Goal: Complete application form

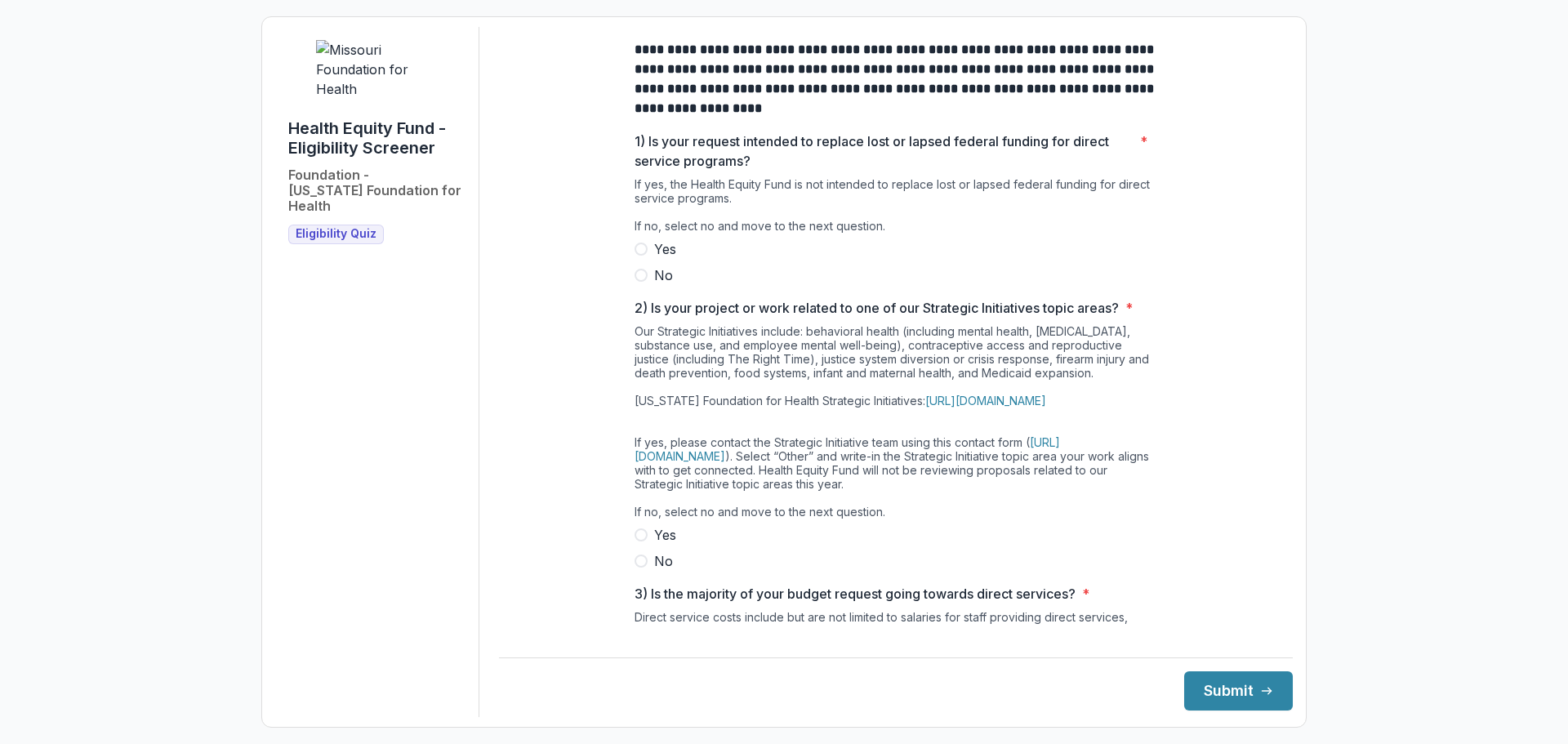
scroll to position [82, 0]
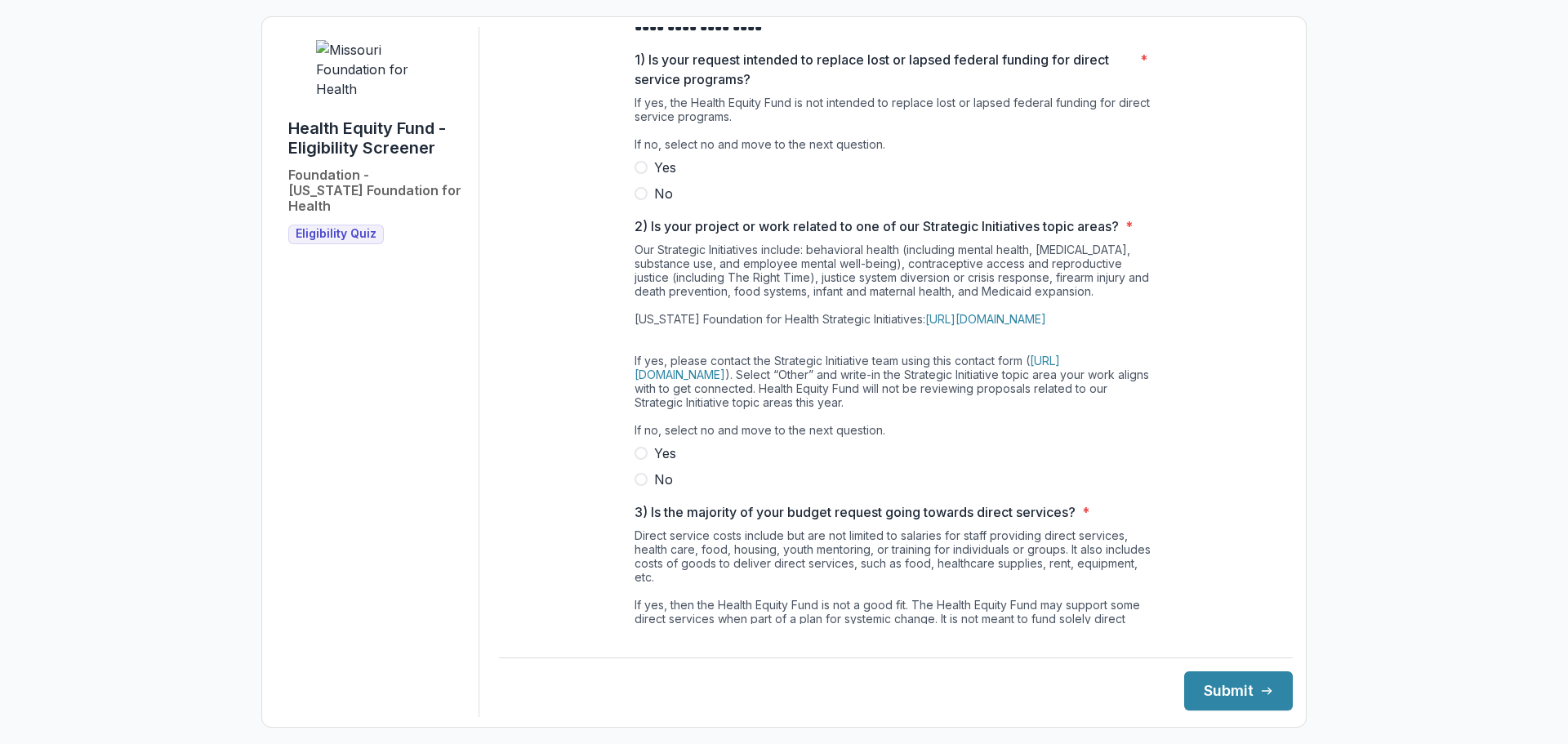
click at [638, 201] on label "No" at bounding box center [896, 194] width 523 height 20
click at [635, 489] on label "No" at bounding box center [896, 479] width 523 height 20
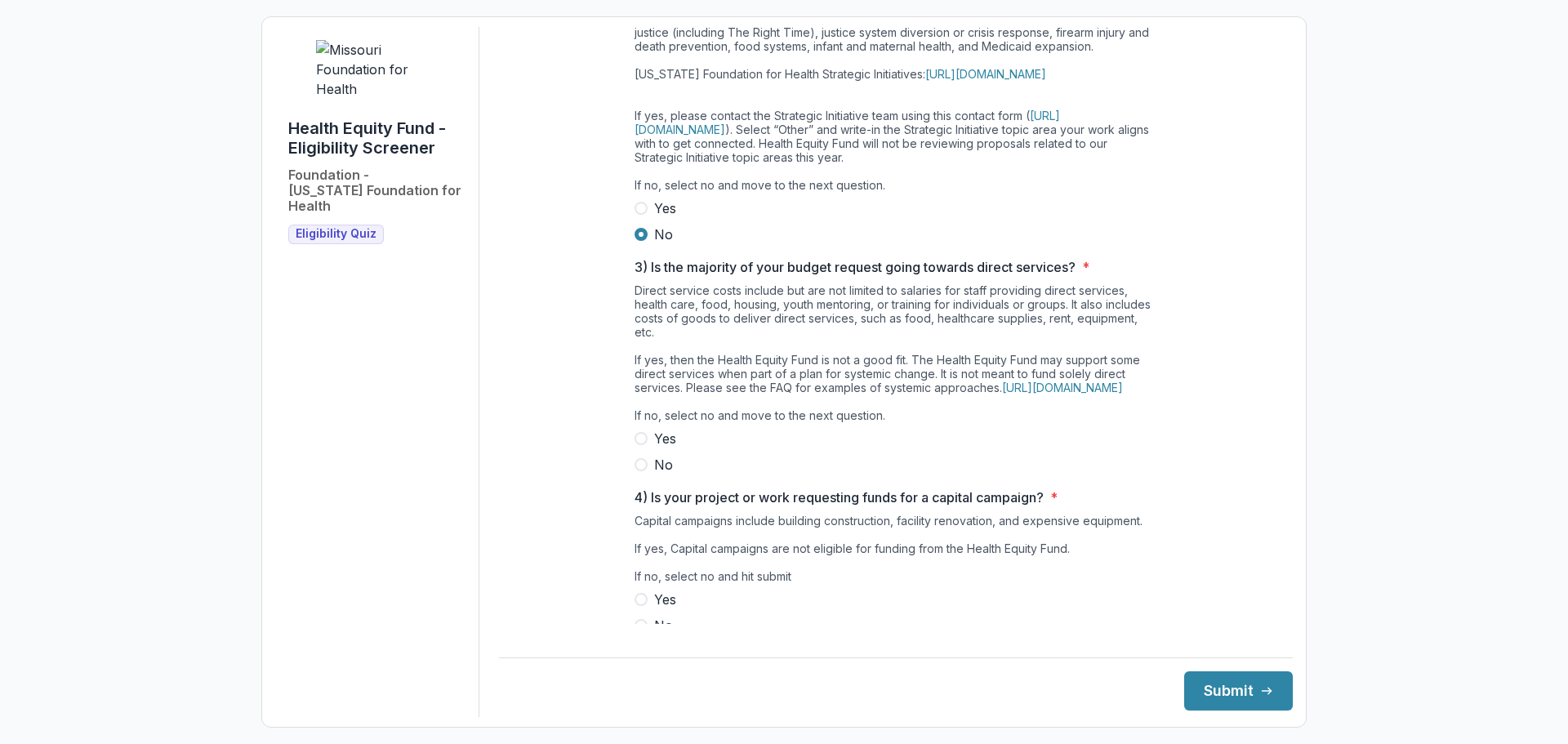
scroll to position [392, 0]
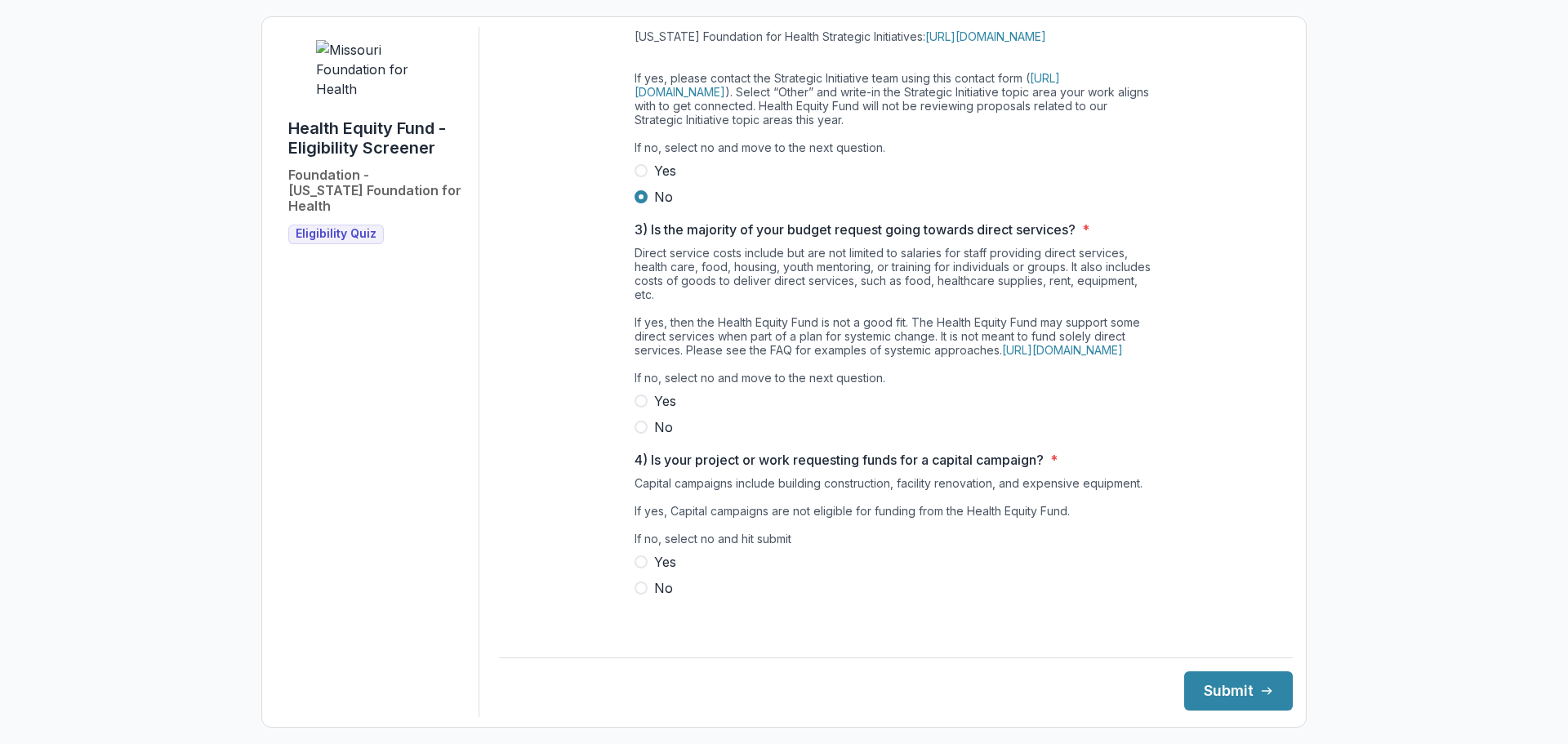
click at [643, 434] on span at bounding box center [641, 426] width 13 height 13
click at [638, 594] on span at bounding box center [641, 588] width 13 height 13
click at [1214, 677] on button "Submit" at bounding box center [1239, 690] width 109 height 39
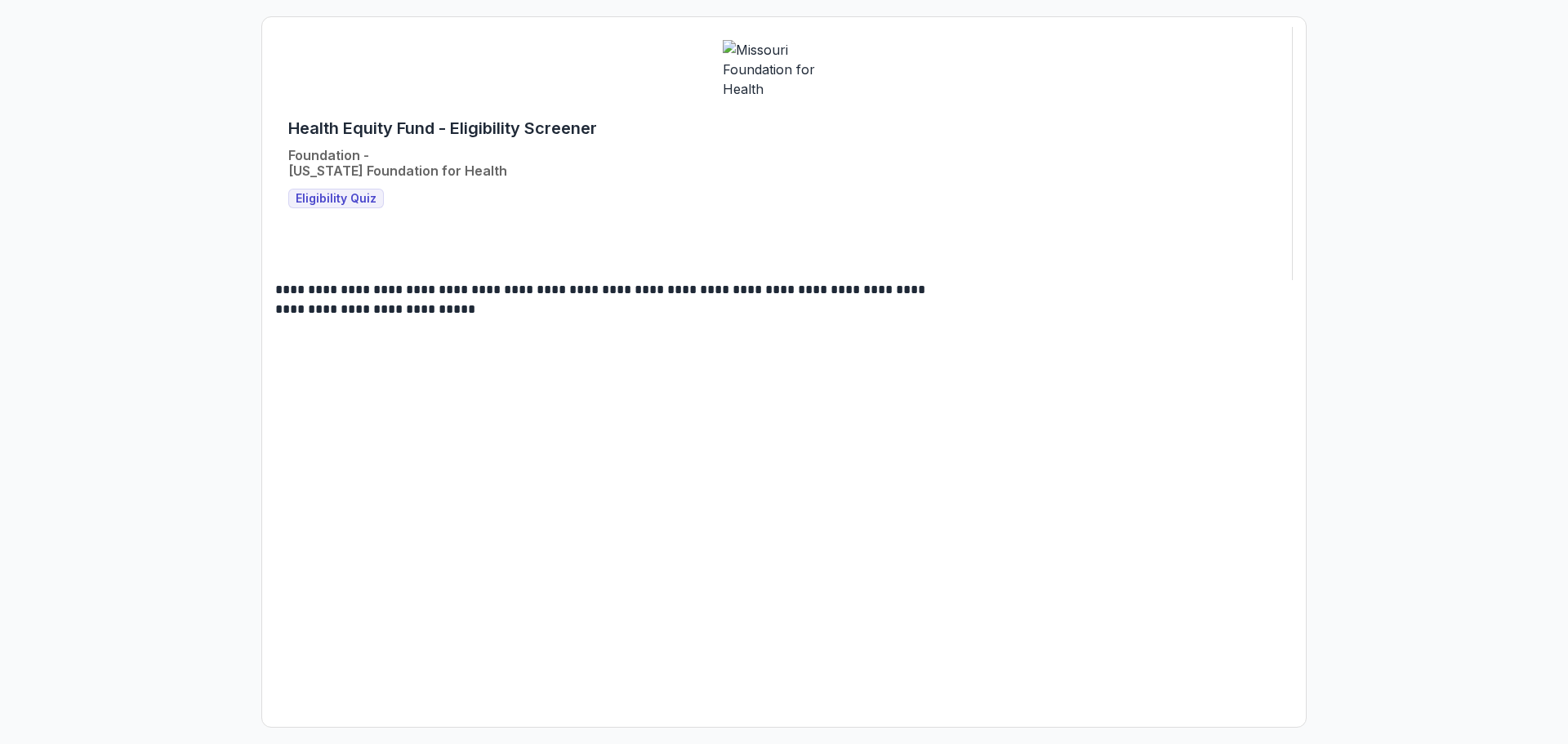
click at [905, 250] on div "**********" at bounding box center [784, 153] width 1017 height 253
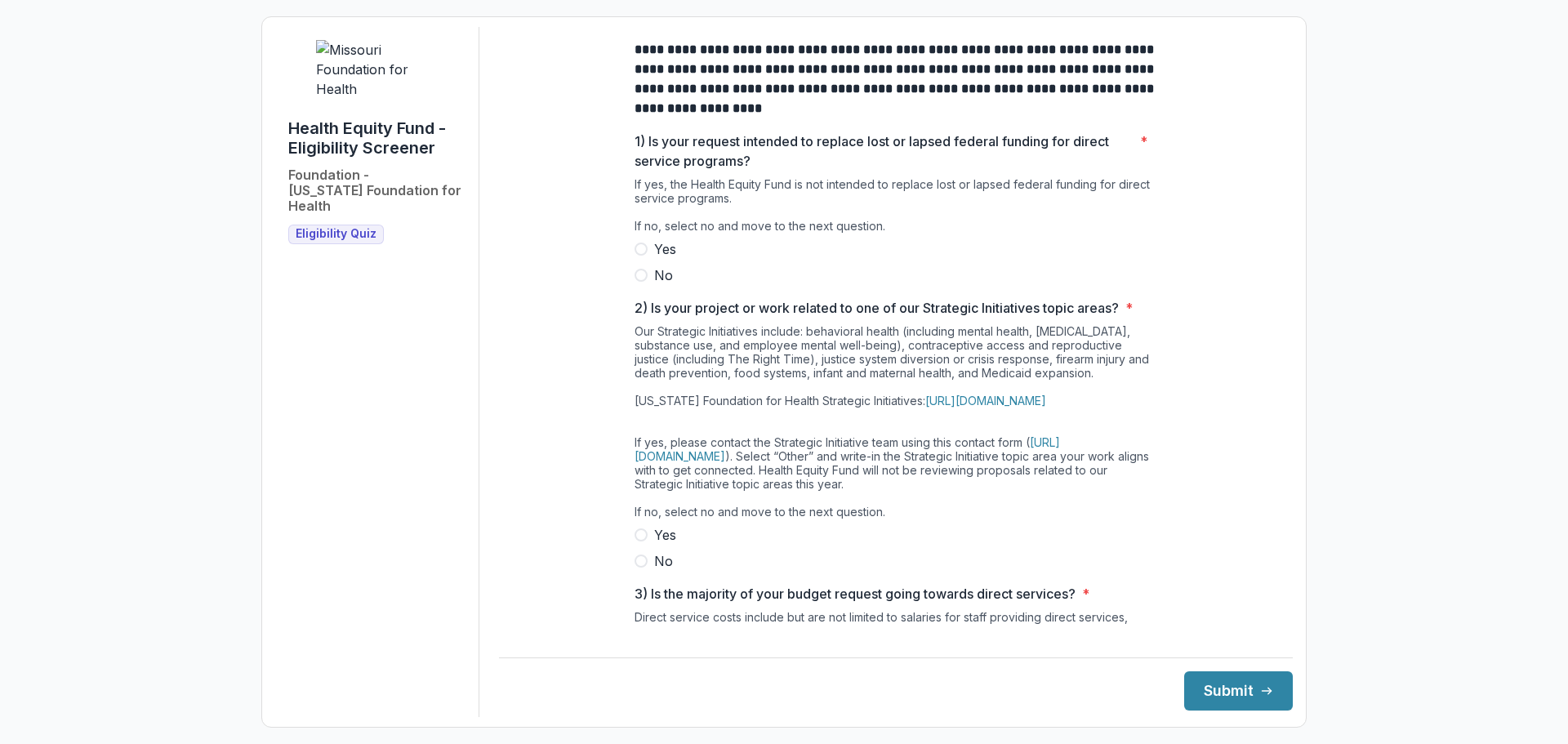
click at [643, 282] on span at bounding box center [641, 275] width 13 height 13
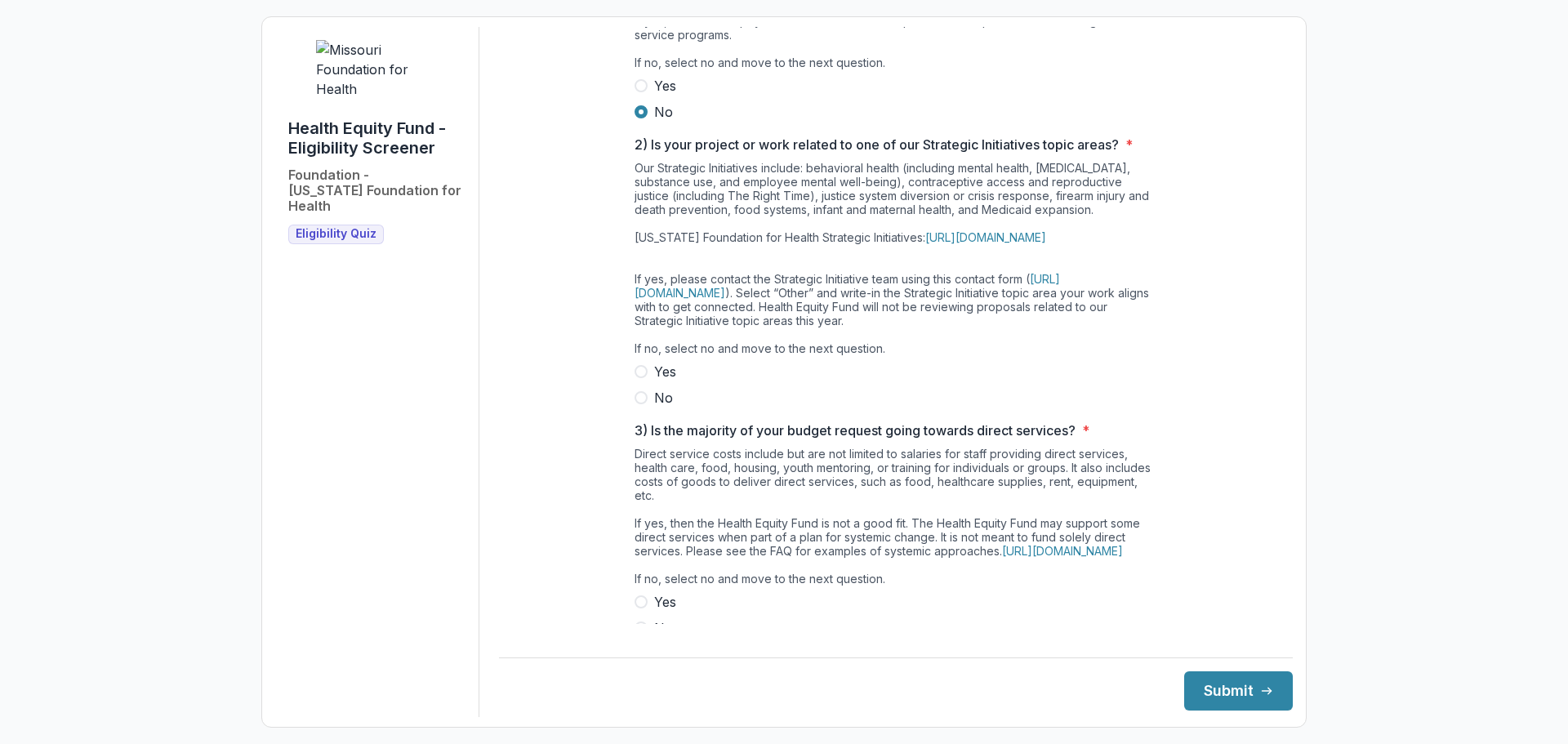
click at [636, 404] on span at bounding box center [641, 397] width 13 height 13
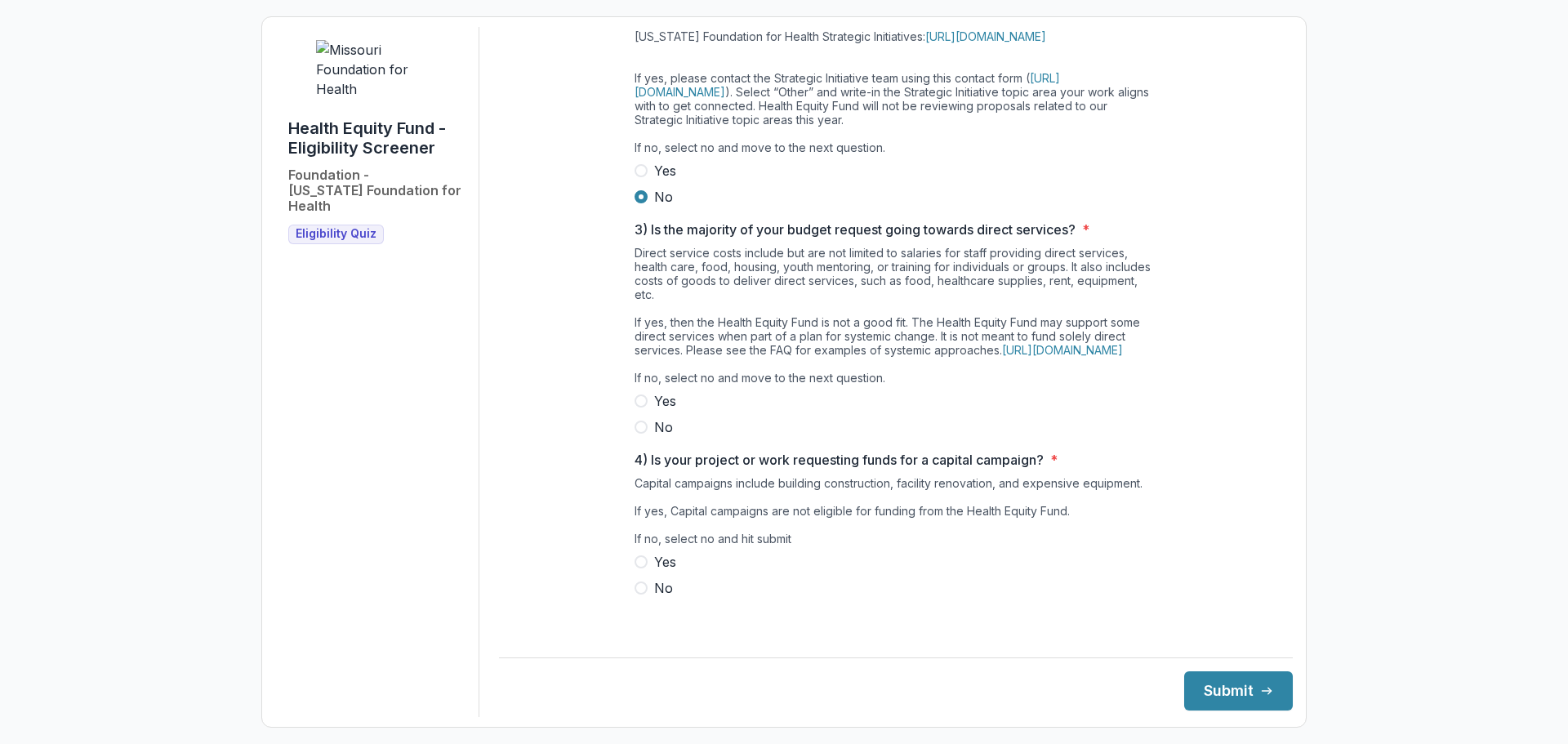
click at [636, 434] on span at bounding box center [641, 426] width 13 height 13
click at [635, 594] on span at bounding box center [641, 588] width 13 height 13
click at [1260, 692] on icon "submit" at bounding box center [1266, 690] width 13 height 13
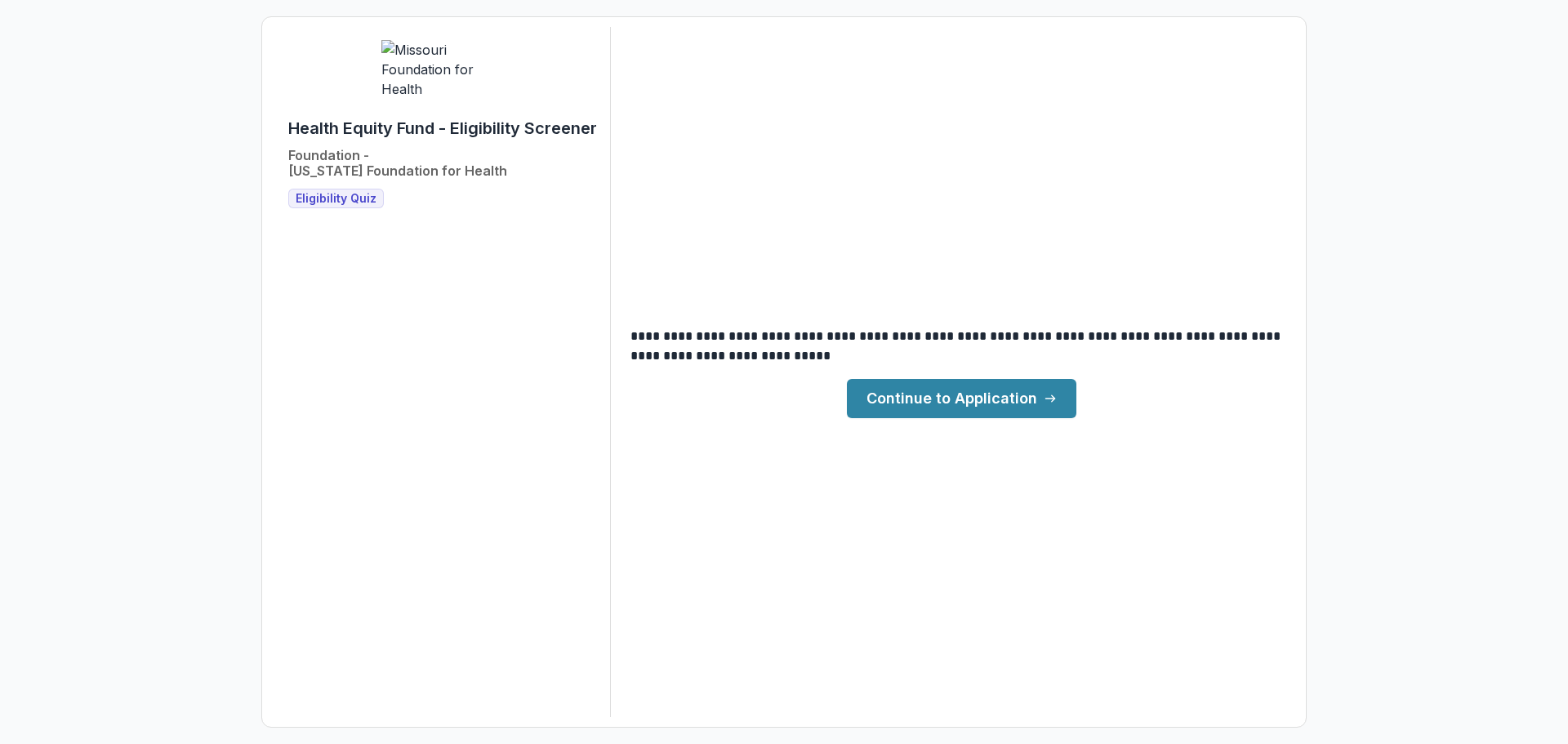
click at [979, 409] on link "Continue to Application" at bounding box center [961, 399] width 229 height 39
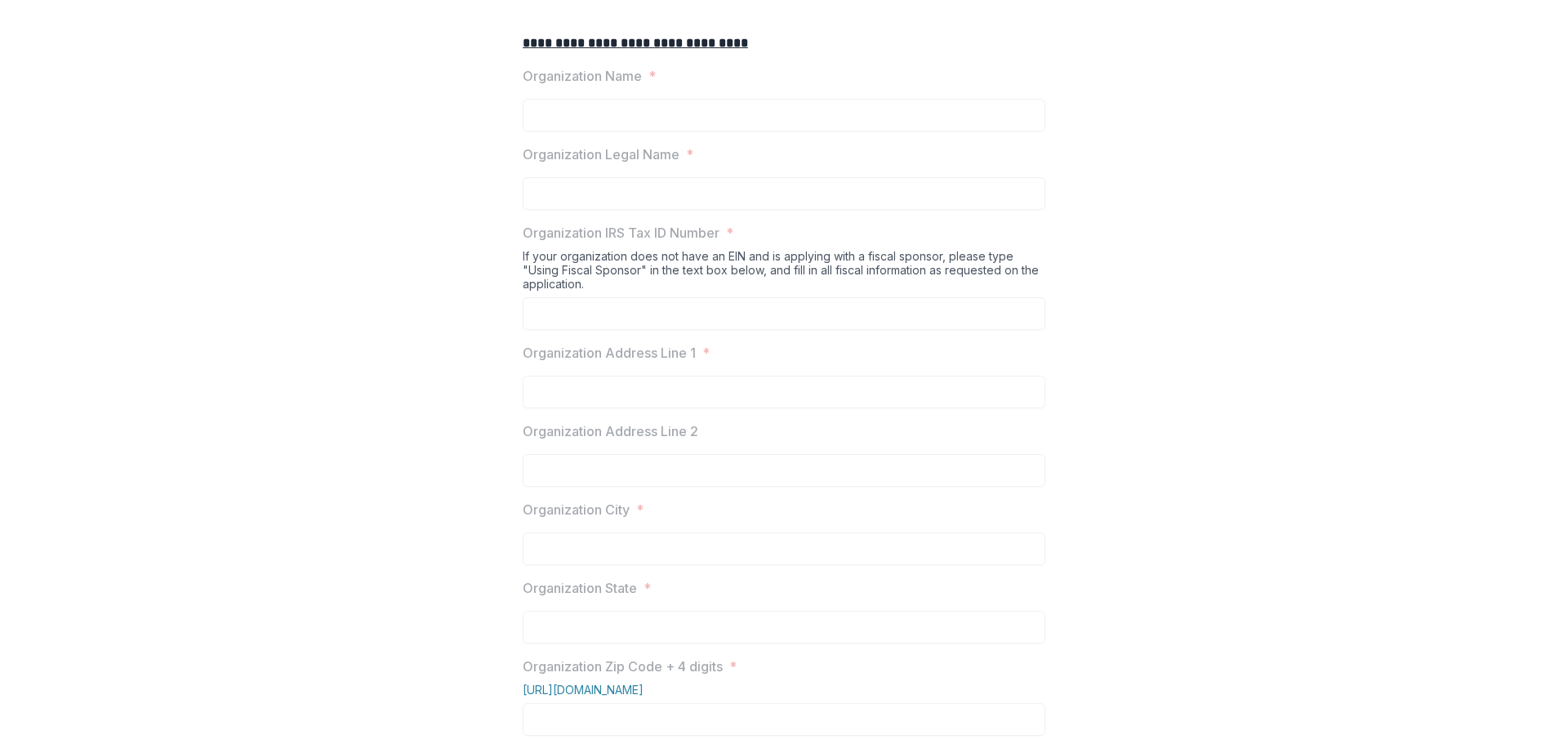
scroll to position [245, 0]
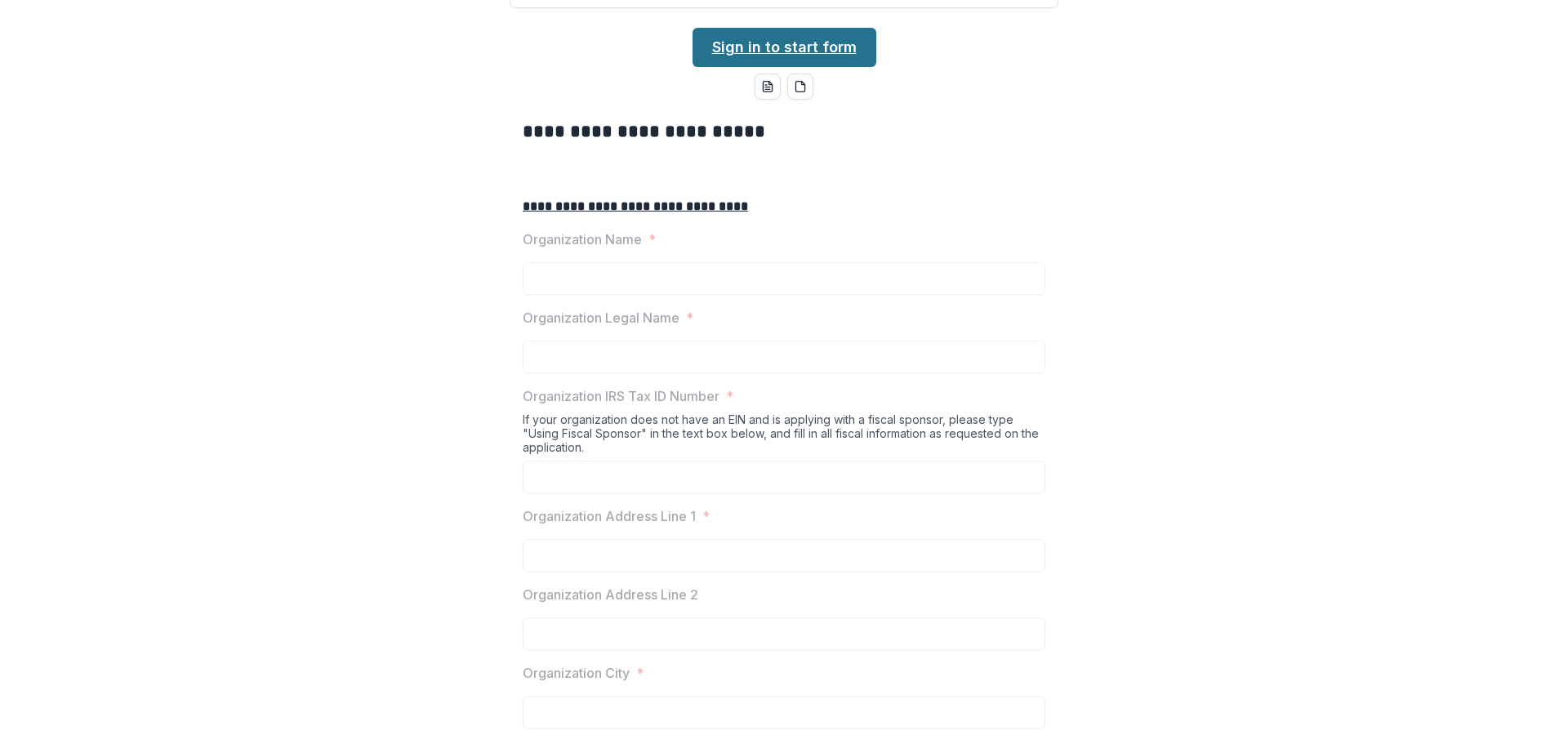
click at [756, 67] on link "Sign in to start form" at bounding box center [784, 47] width 184 height 39
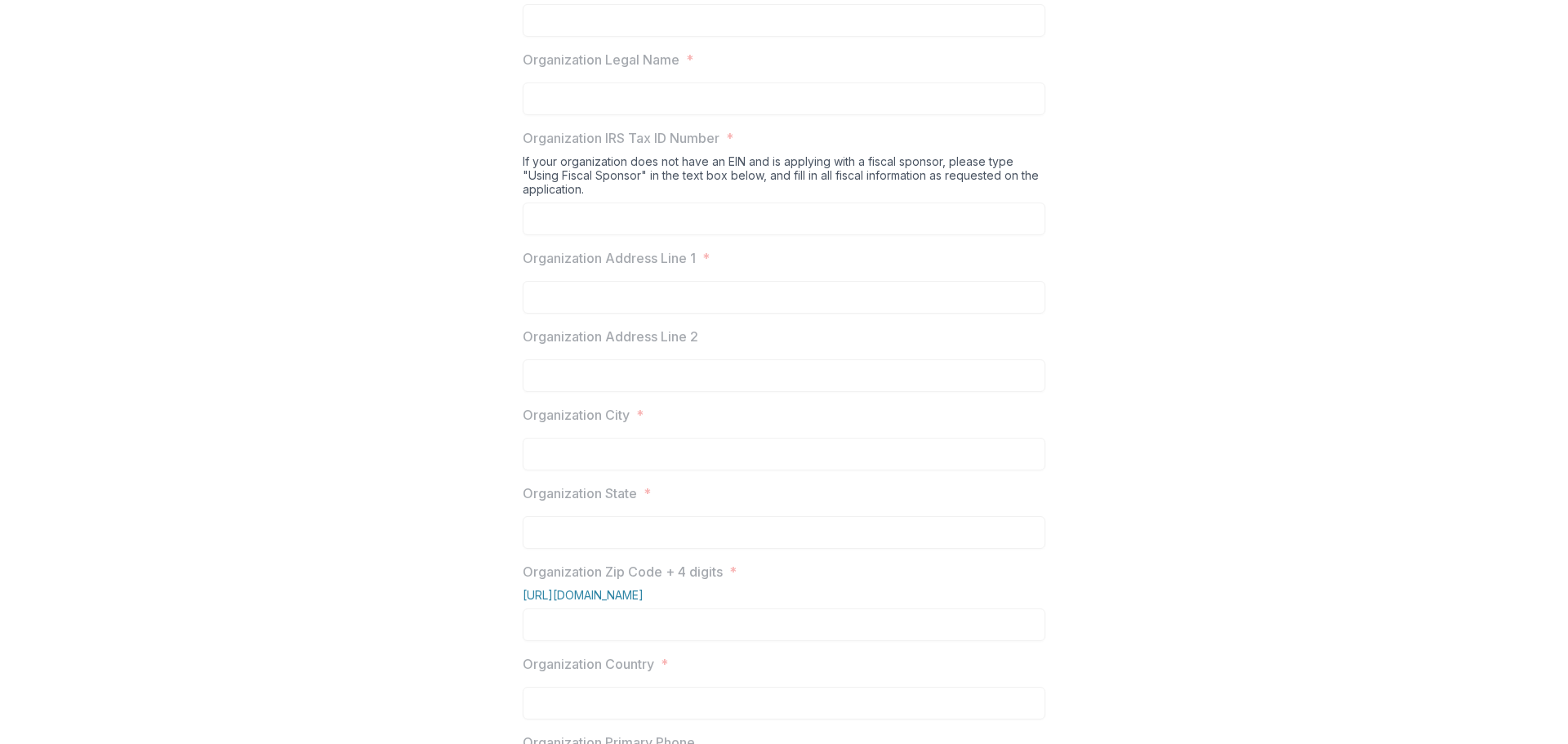
scroll to position [421, 0]
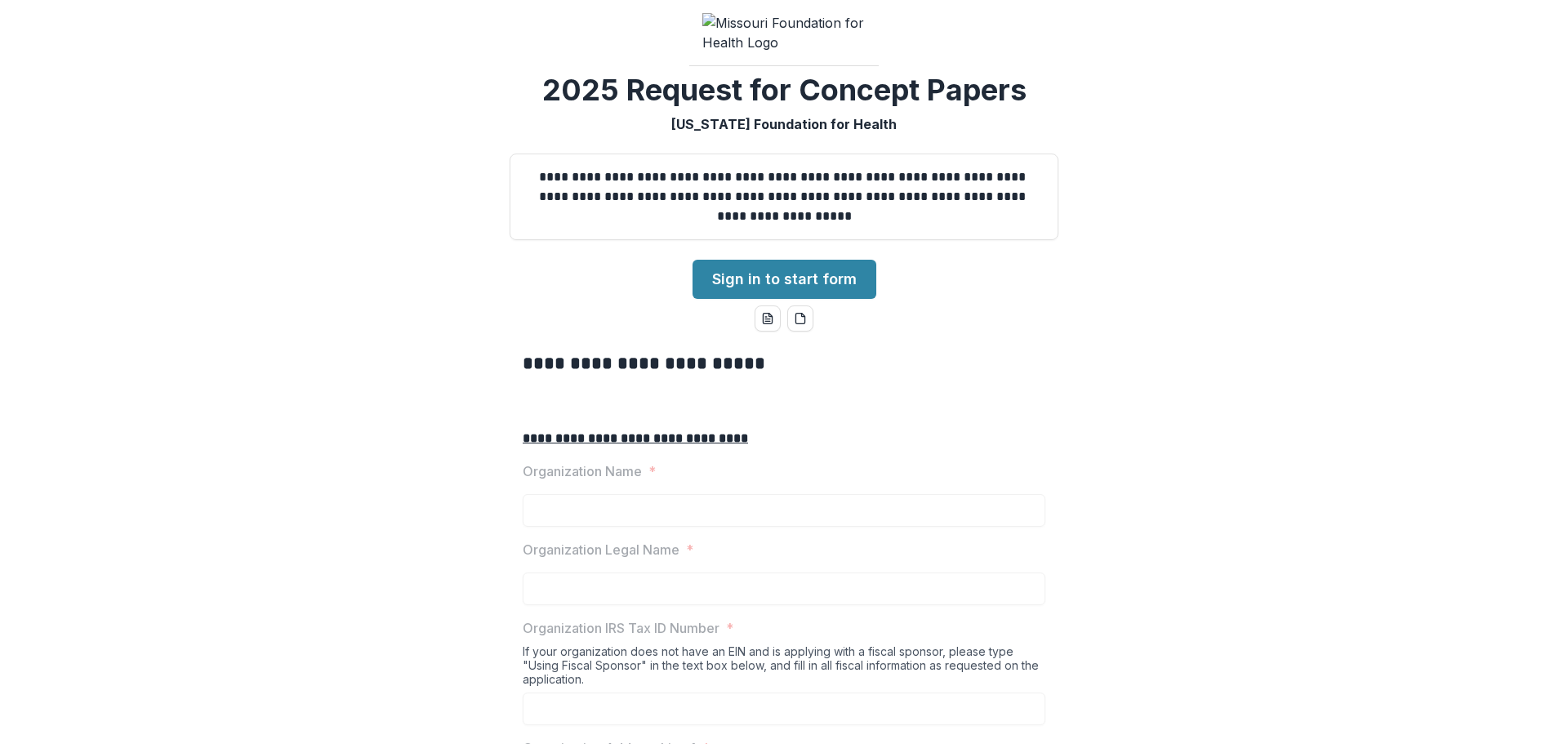
scroll to position [0, 0]
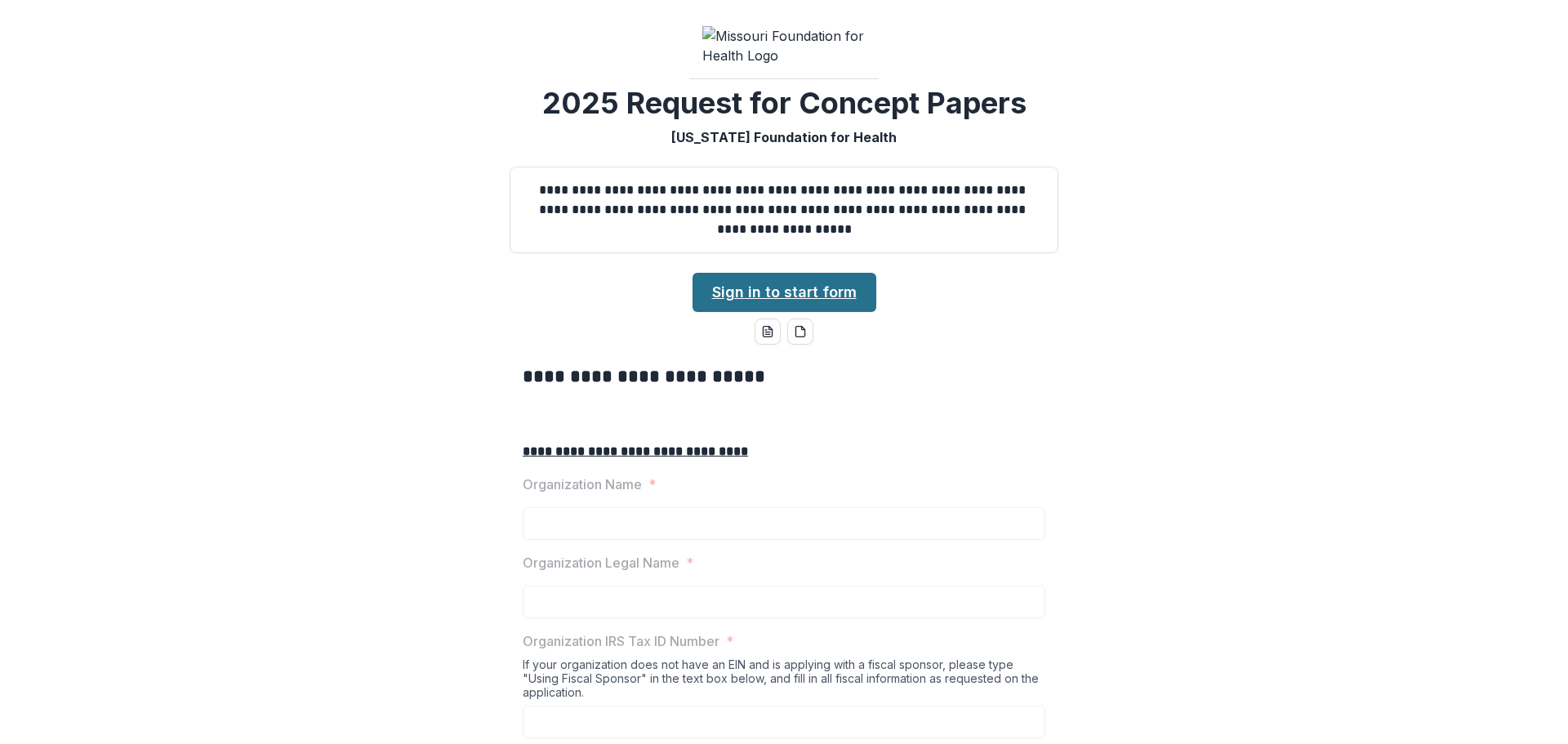
click at [807, 312] on link "Sign in to start form" at bounding box center [784, 293] width 184 height 39
